Goal: Information Seeking & Learning: Understand process/instructions

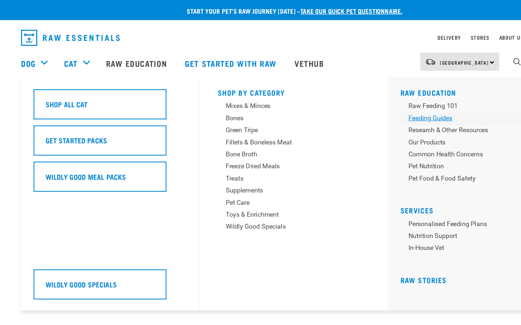
click at [401, 106] on div "Feeding Guides" at bounding box center [427, 106] width 113 height 9
click at [398, 107] on div "Feeding Guides" at bounding box center [427, 106] width 113 height 9
click at [388, 108] on div "Feeding Guides" at bounding box center [427, 106] width 113 height 9
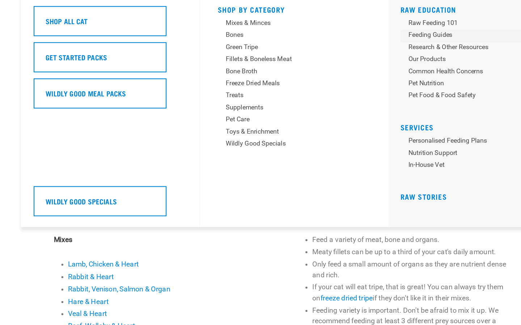
scroll to position [31, 0]
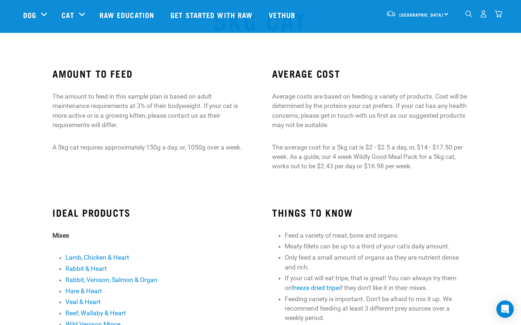
click at [214, 282] on li "Rabbit, Venison, Salmon & Organ" at bounding box center [156, 280] width 183 height 9
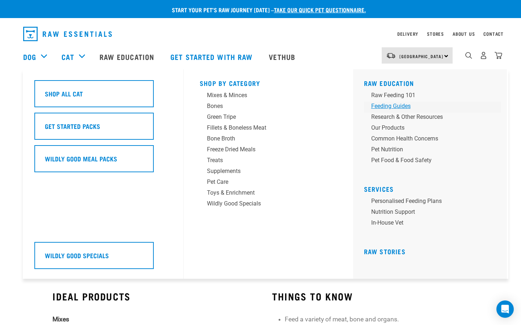
click at [392, 106] on div "Feeding Guides" at bounding box center [427, 106] width 113 height 9
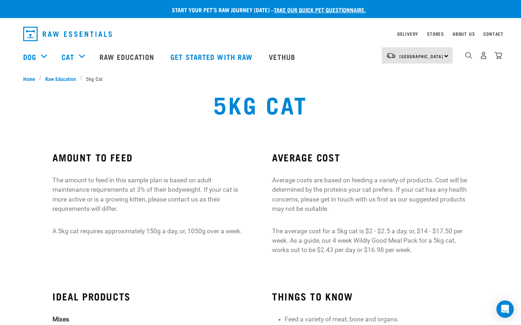
click at [214, 298] on h3 "IDEAL PRODUCTS" at bounding box center [150, 296] width 196 height 11
click at [71, 79] on span "Raw Education" at bounding box center [60, 79] width 31 height 8
click at [33, 78] on span "Home" at bounding box center [29, 79] width 12 height 8
click at [131, 58] on link "Raw Education" at bounding box center [127, 56] width 71 height 29
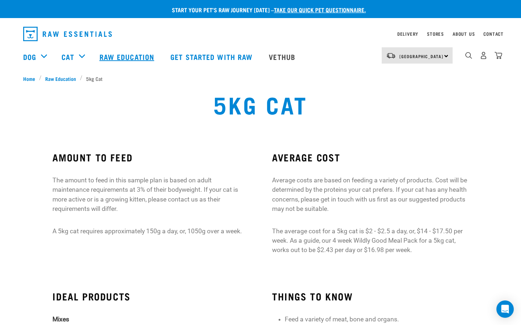
click at [131, 58] on link "Raw Education" at bounding box center [127, 56] width 71 height 29
